Goal: Information Seeking & Learning: Learn about a topic

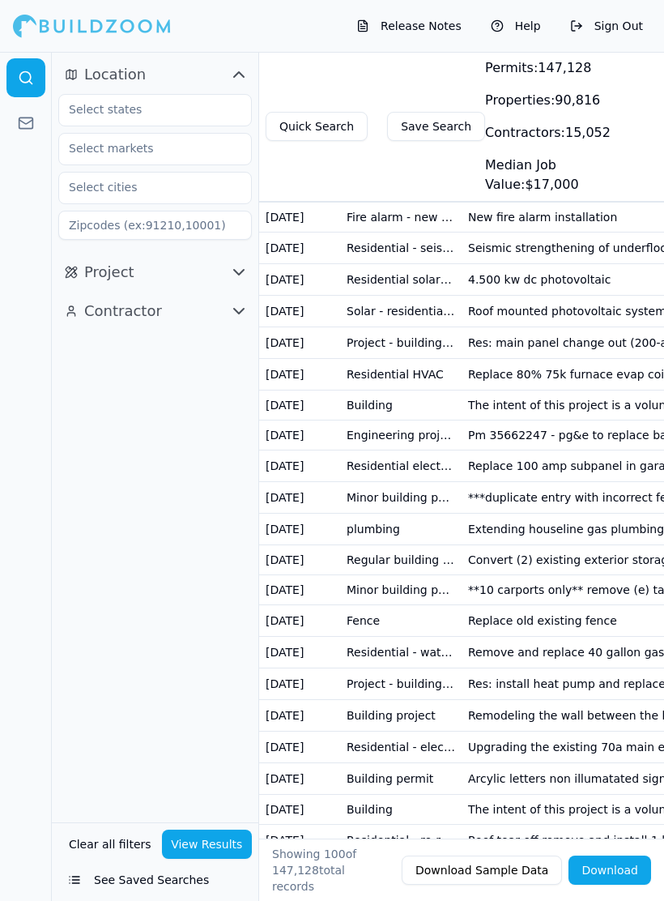
scroll to position [0, 31]
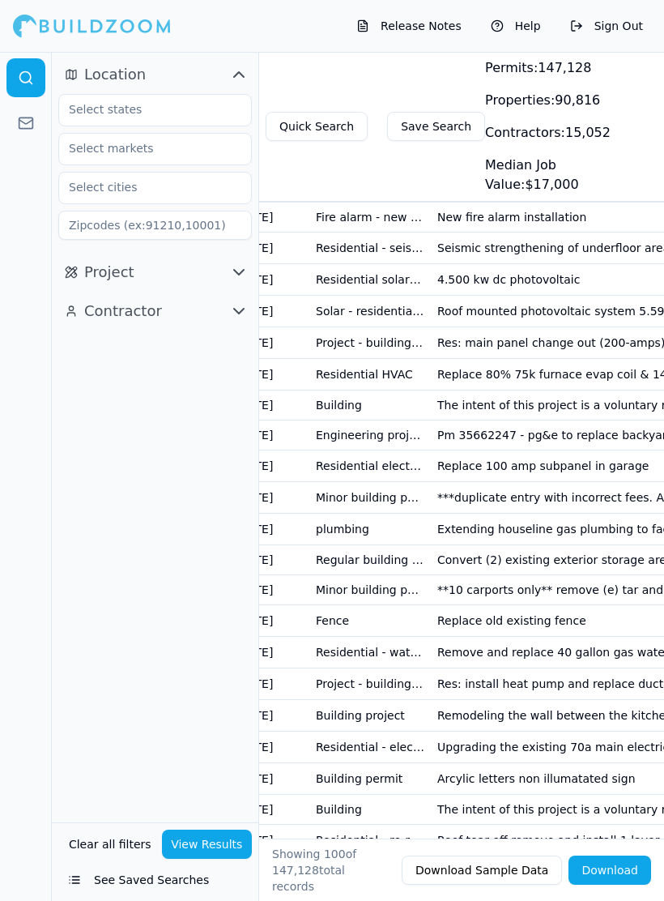
click at [27, 122] on icon at bounding box center [26, 123] width 16 height 16
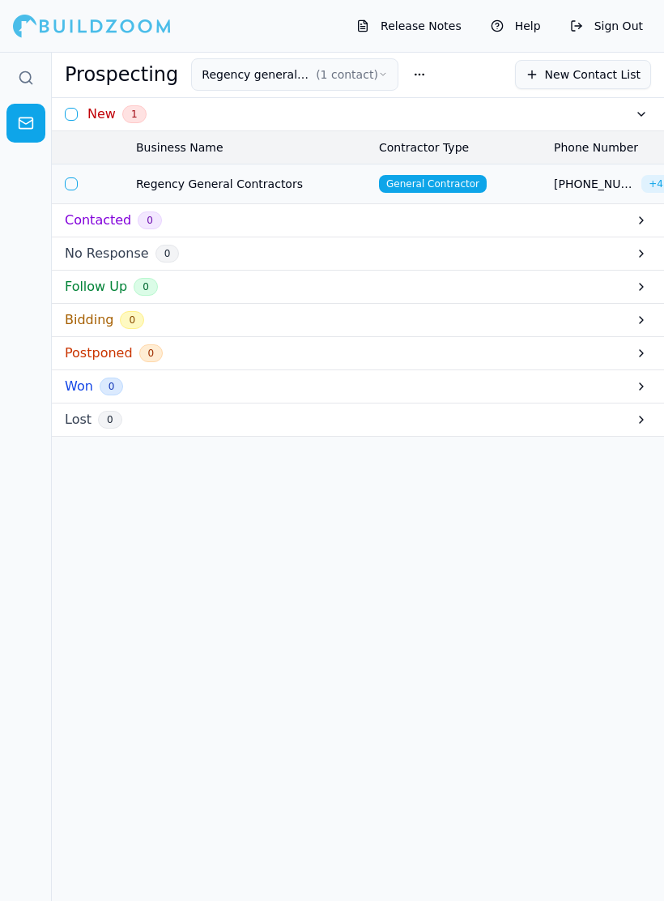
click at [28, 78] on icon at bounding box center [26, 78] width 16 height 16
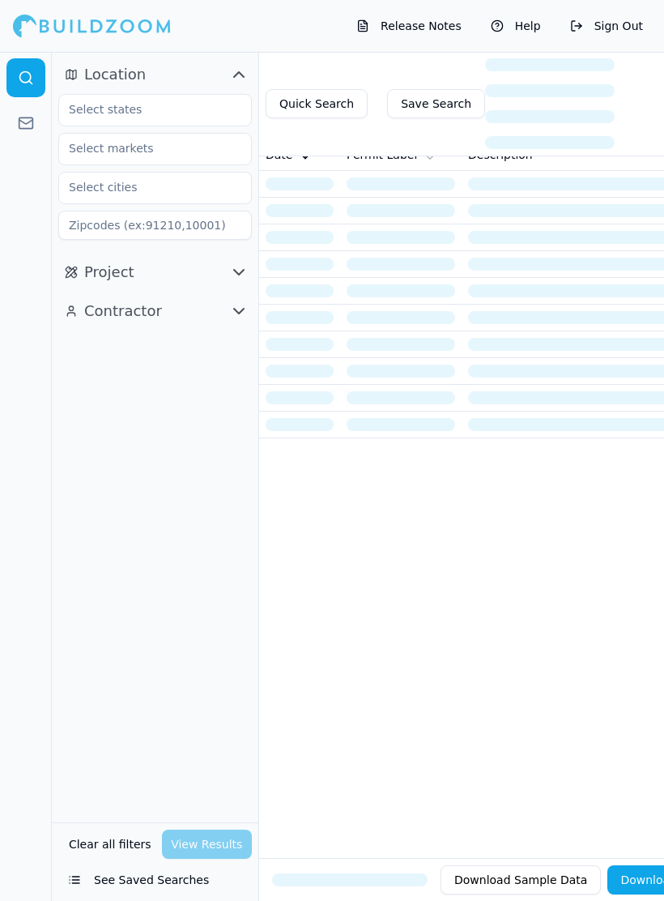
click at [93, 271] on span "Project" at bounding box center [109, 272] width 50 height 23
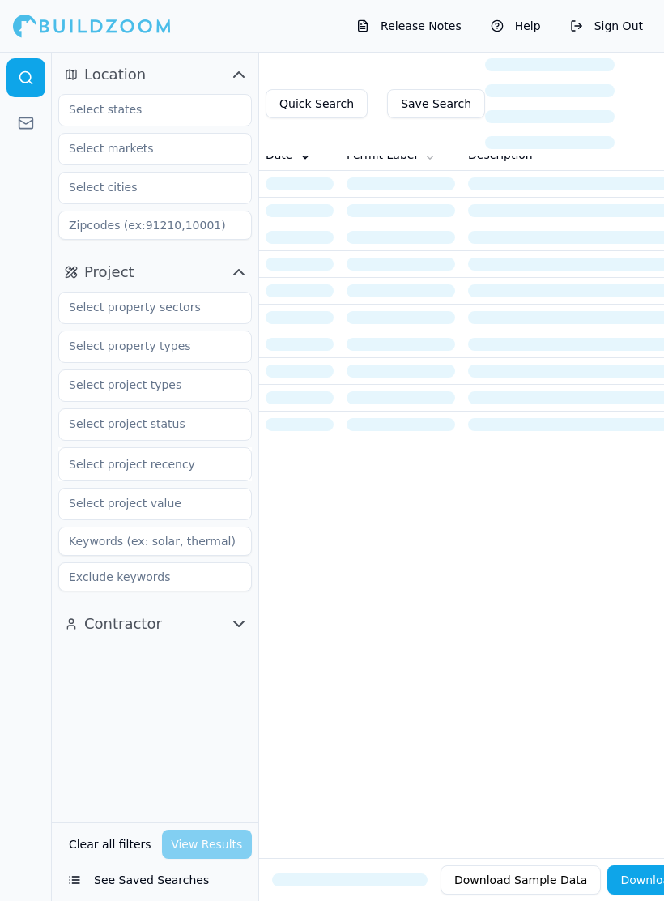
click at [87, 272] on span "Project" at bounding box center [109, 272] width 50 height 23
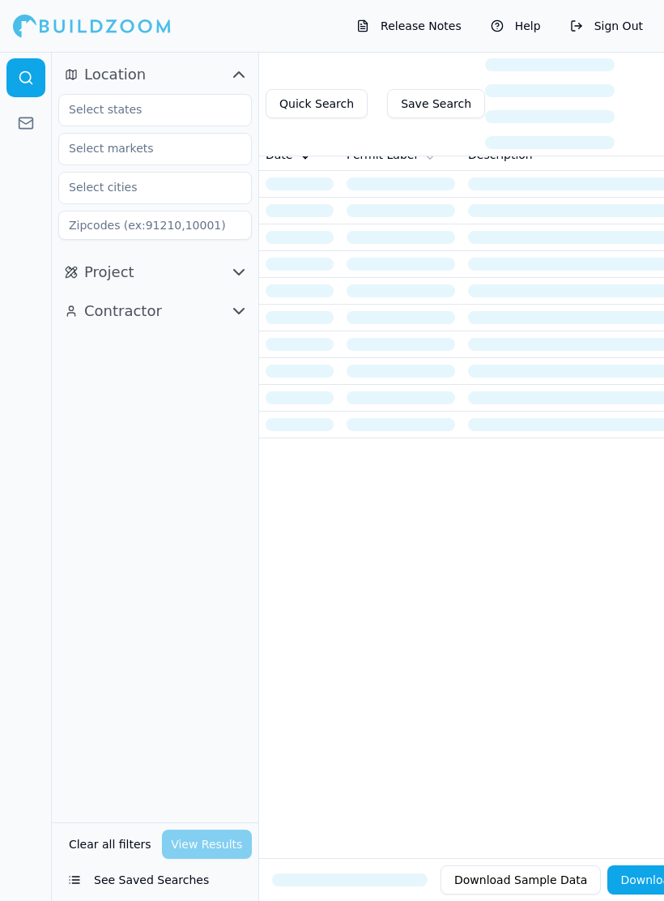
click at [105, 313] on span "Contractor" at bounding box center [123, 311] width 78 height 23
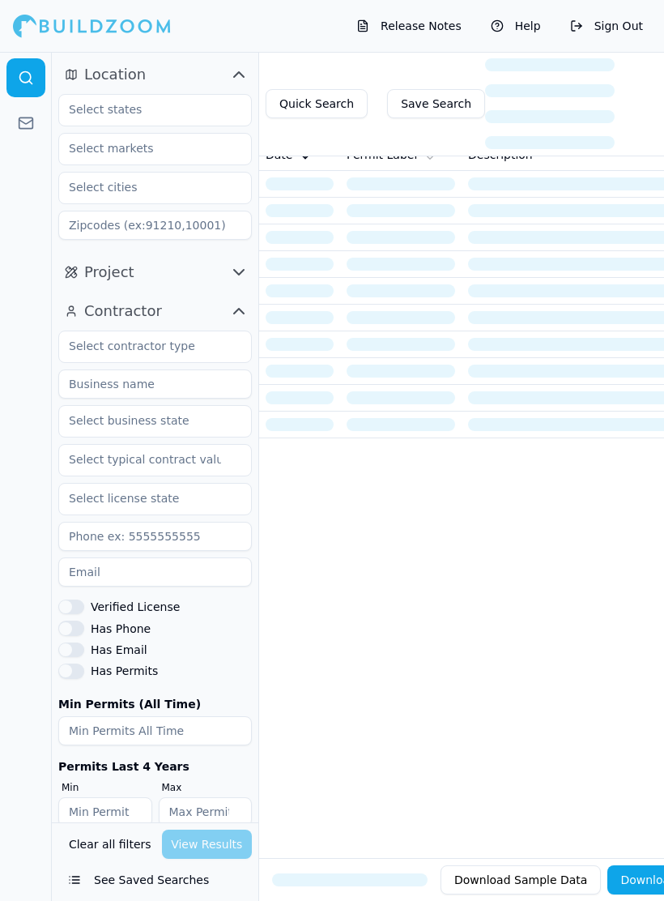
click at [68, 646] on button "Has Email" at bounding box center [71, 649] width 26 height 15
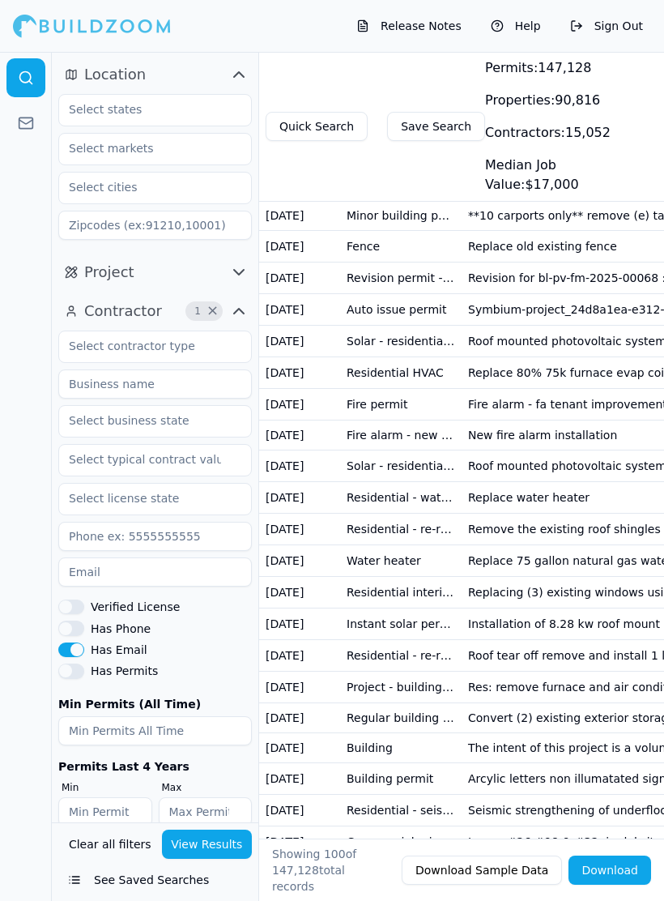
click at [74, 672] on button "Has Permits" at bounding box center [71, 670] width 26 height 15
click at [73, 625] on button "Has Phone" at bounding box center [71, 627] width 26 height 15
click at [73, 613] on button "Verified License" at bounding box center [71, 606] width 26 height 15
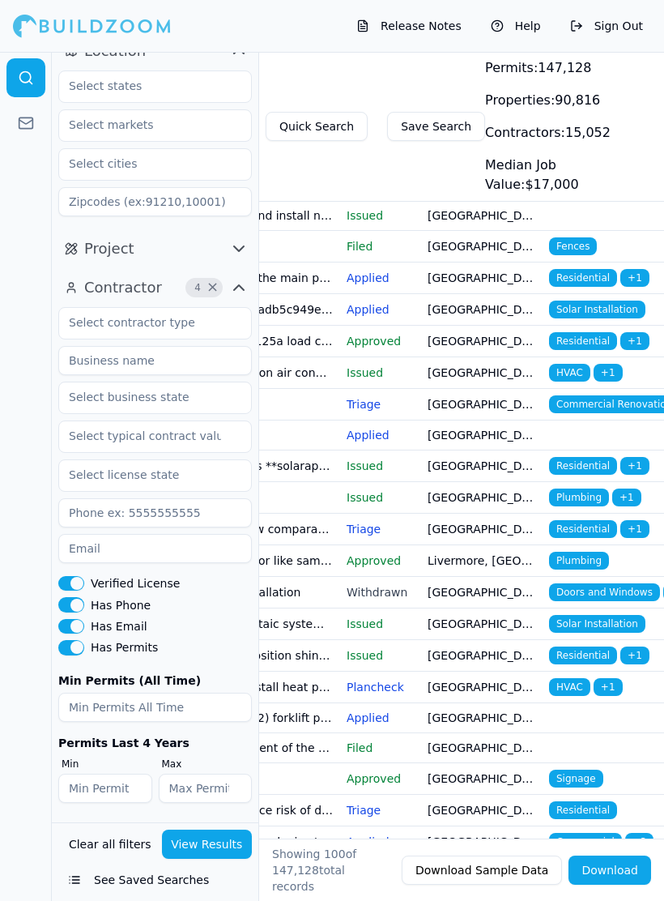
scroll to position [0, 486]
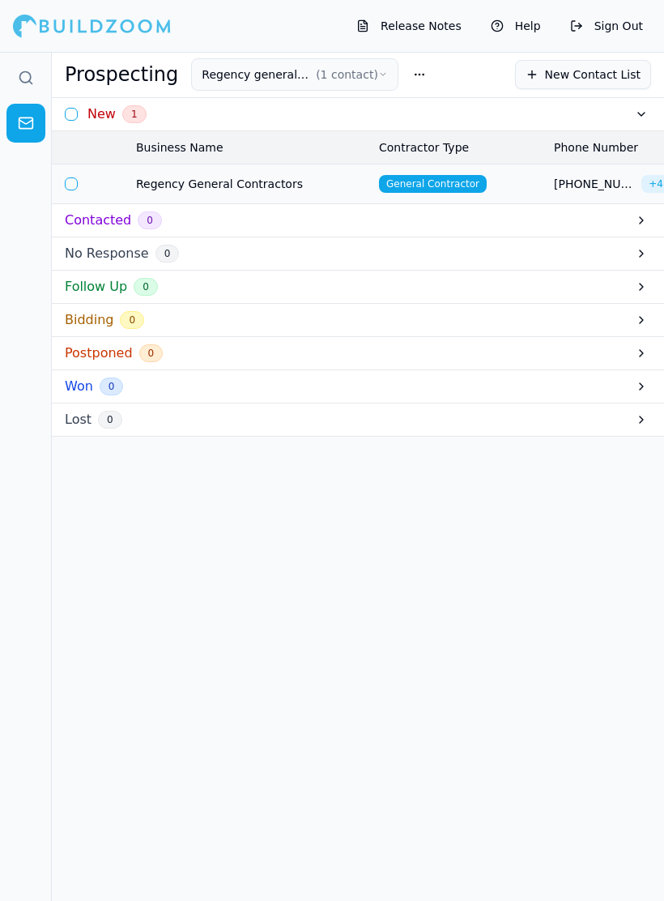
click at [75, 177] on button "button" at bounding box center [71, 183] width 13 height 13
click at [72, 190] on button "button" at bounding box center [71, 183] width 13 height 13
click at [65, 188] on button "button" at bounding box center [71, 183] width 13 height 13
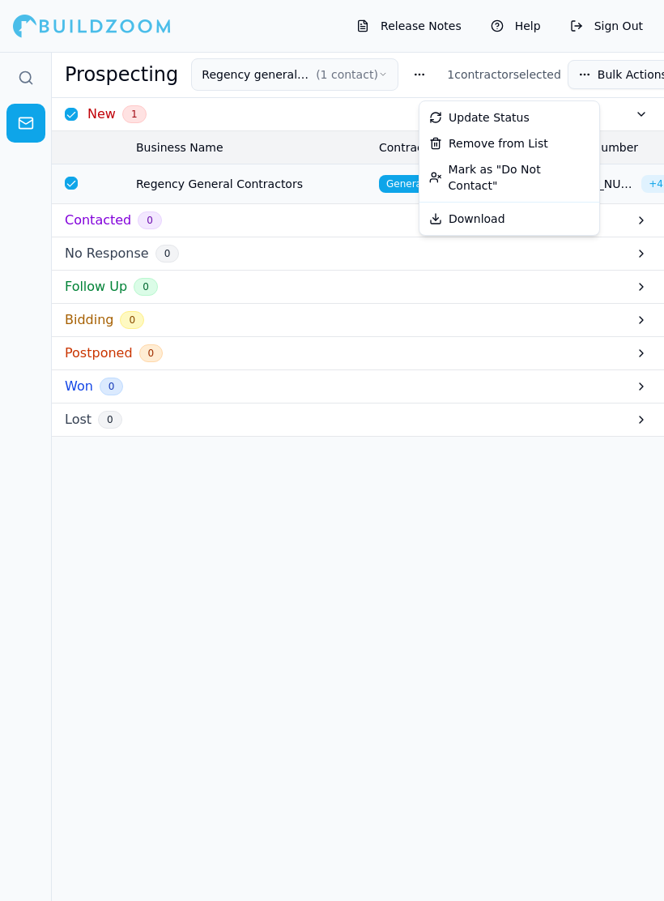
click at [281, 604] on div "New 1 Business Name Contractor Type Phone Number Email Status Notes Last Activi…" at bounding box center [358, 525] width 612 height 855
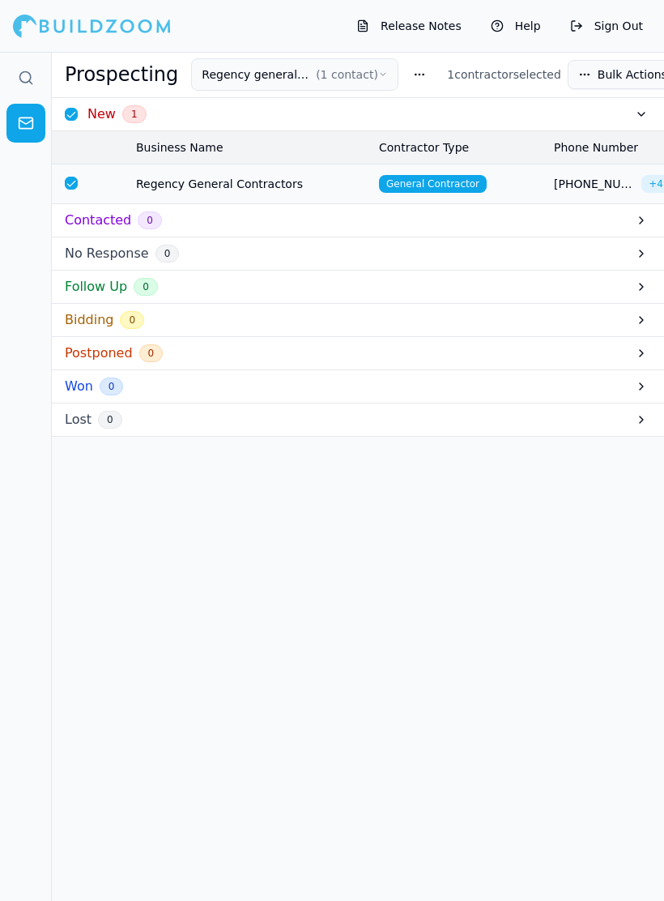
click at [23, 72] on circle at bounding box center [25, 77] width 11 height 11
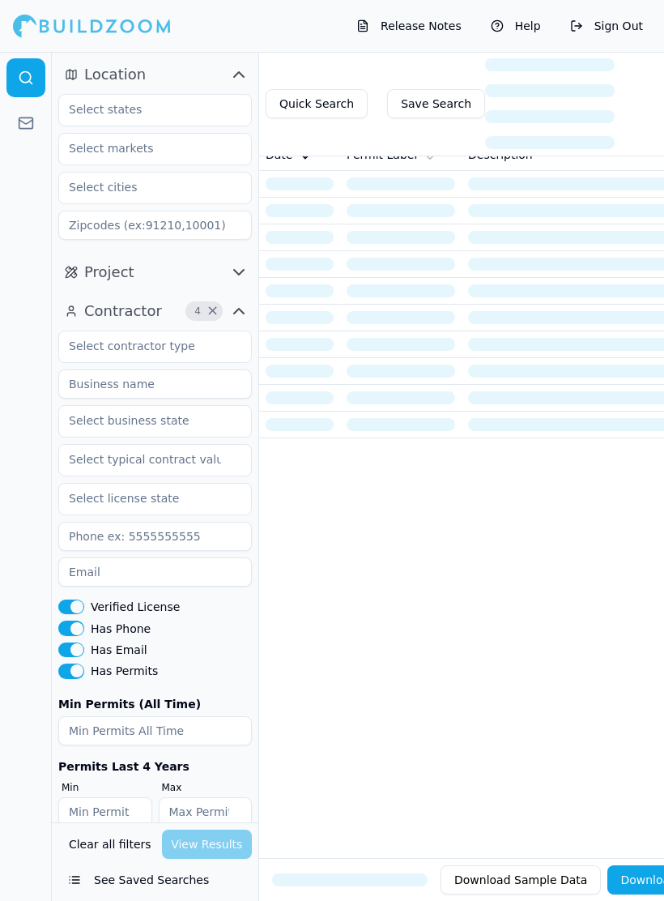
click at [399, 19] on button "Release Notes" at bounding box center [409, 26] width 122 height 26
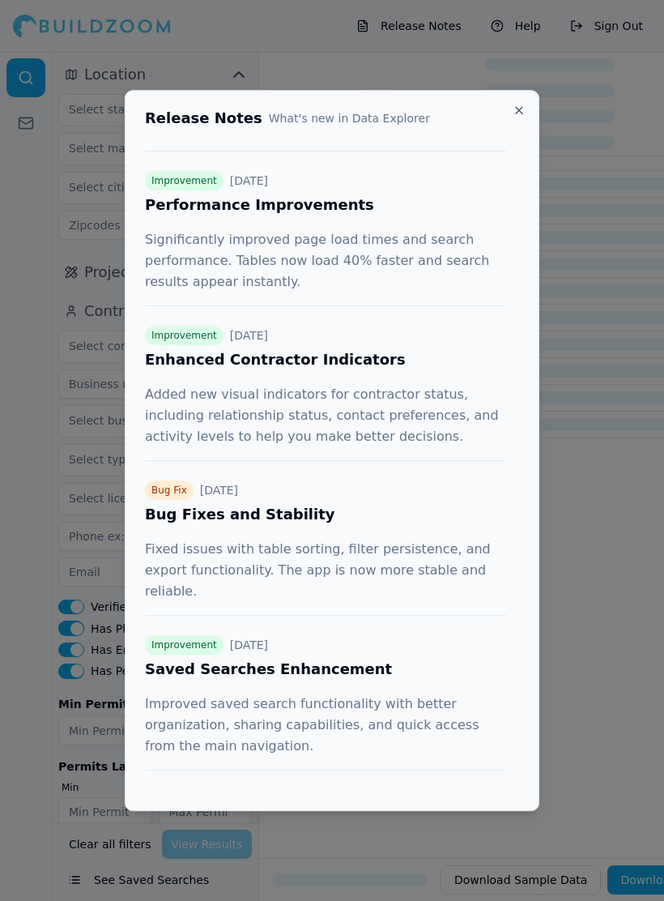
scroll to position [164, 0]
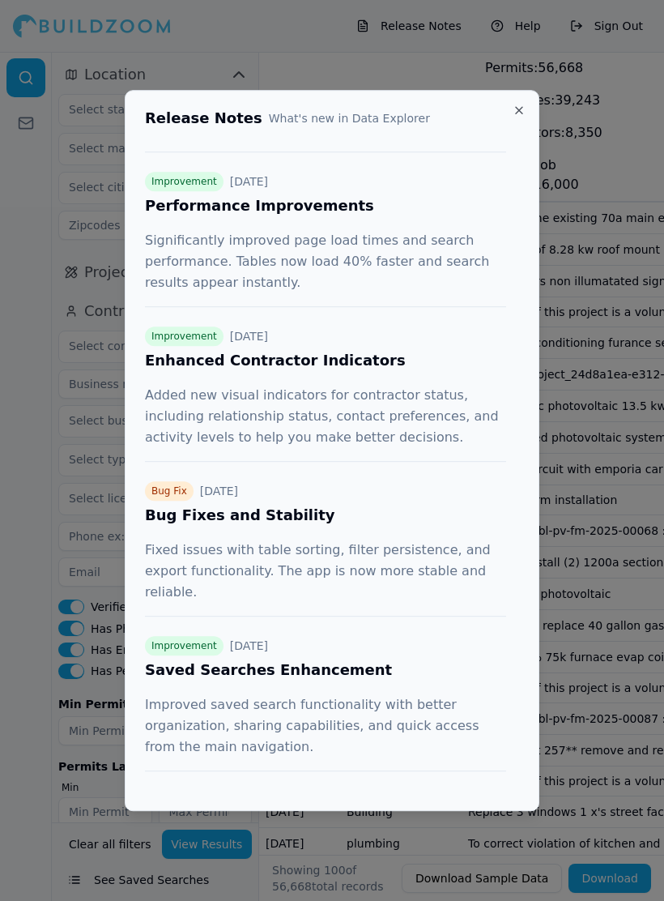
click at [593, 736] on div at bounding box center [332, 450] width 664 height 901
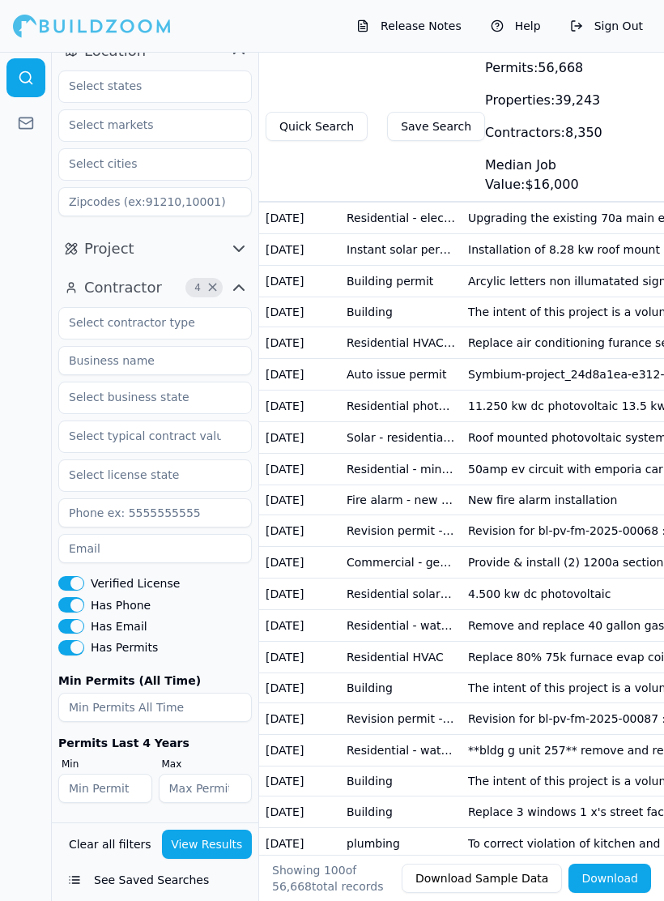
scroll to position [23, 0]
click at [81, 866] on button "See Saved Searches" at bounding box center [155, 879] width 194 height 29
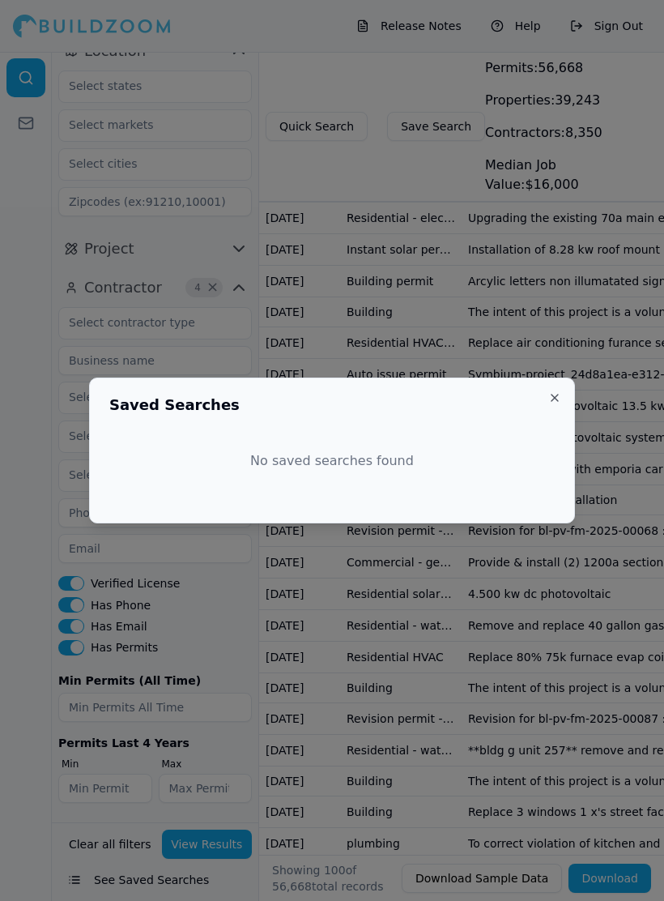
click at [548, 406] on h2 "Saved Searches" at bounding box center [332, 405] width 446 height 15
click at [542, 394] on div "Saved Searches No saved searches found Close" at bounding box center [332, 450] width 486 height 146
click at [549, 400] on button "Close" at bounding box center [554, 397] width 13 height 13
click at [546, 398] on td "11.250 kw dc photovoltaic 13.5 kwh ess 125a backup load center" at bounding box center [644, 406] width 365 height 32
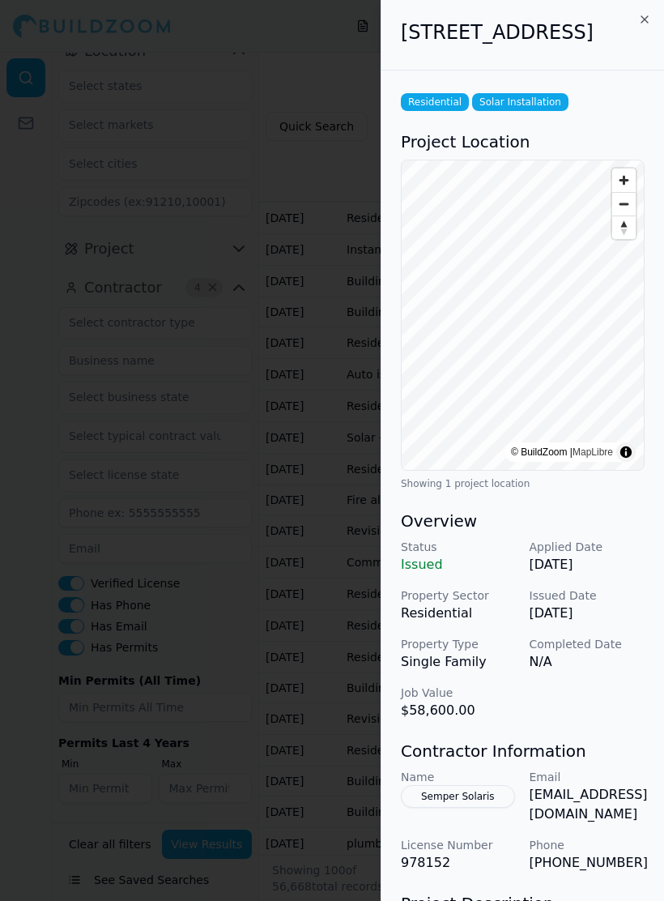
click at [114, 557] on div at bounding box center [332, 450] width 664 height 901
